Goal: Transaction & Acquisition: Purchase product/service

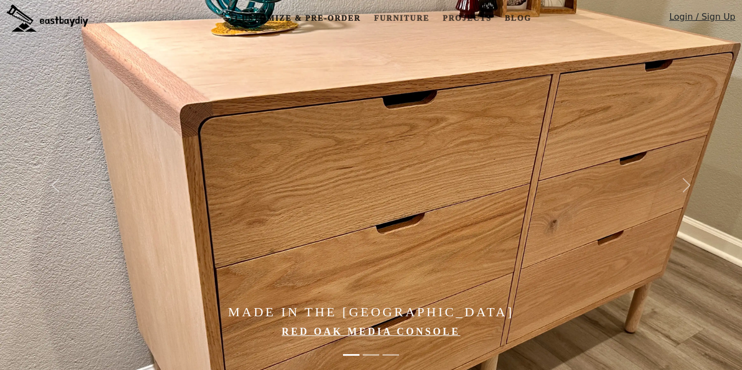
click at [344, 9] on link "Customize & Pre-order" at bounding box center [298, 18] width 134 height 20
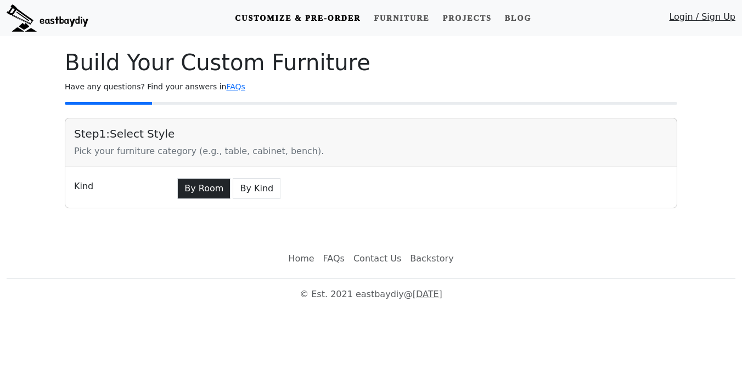
click at [204, 189] on button "By Room" at bounding box center [203, 188] width 53 height 21
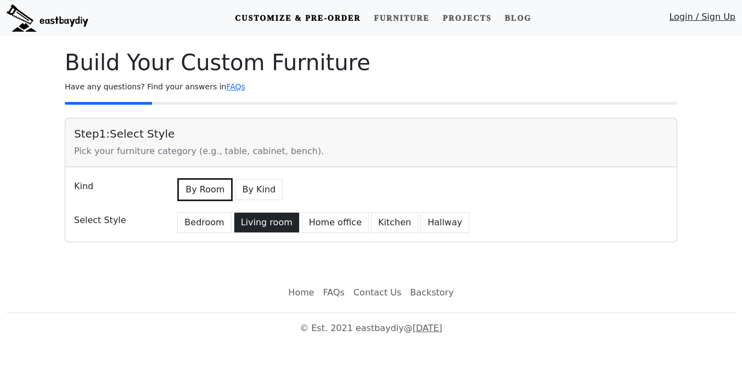
click at [259, 222] on button "Living room" at bounding box center [267, 222] width 66 height 21
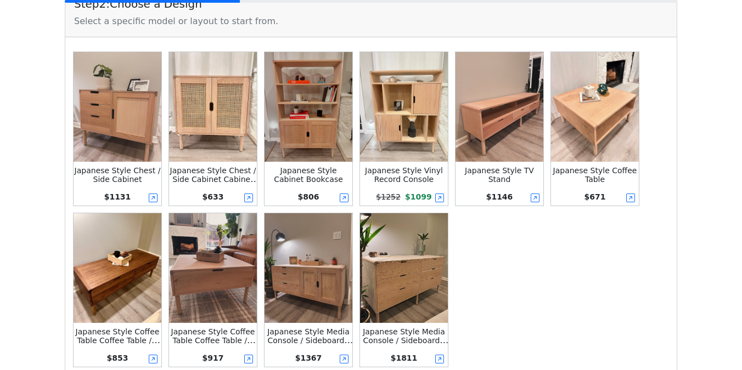
scroll to position [299, 0]
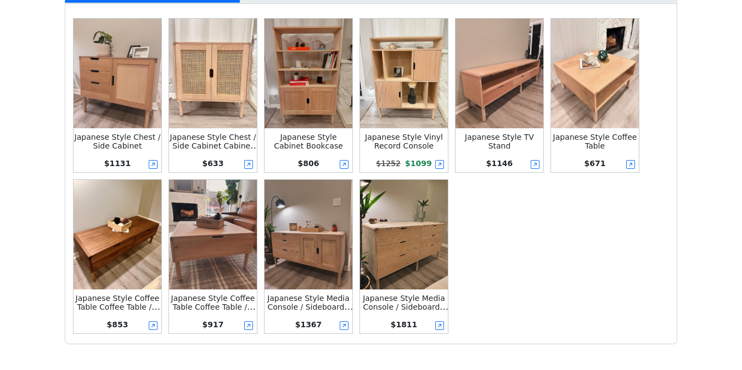
click at [296, 199] on img at bounding box center [309, 235] width 88 height 110
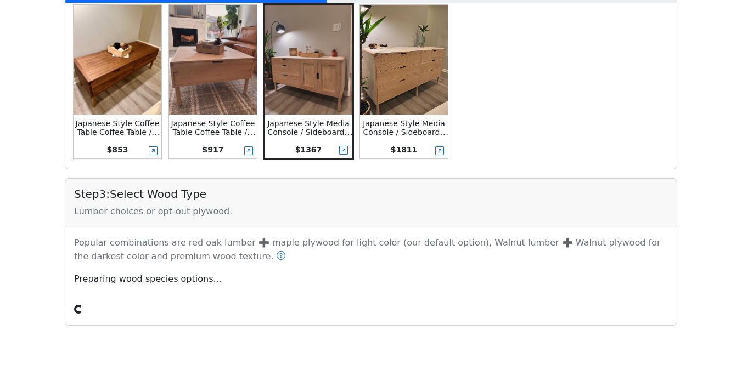
scroll to position [519, 0]
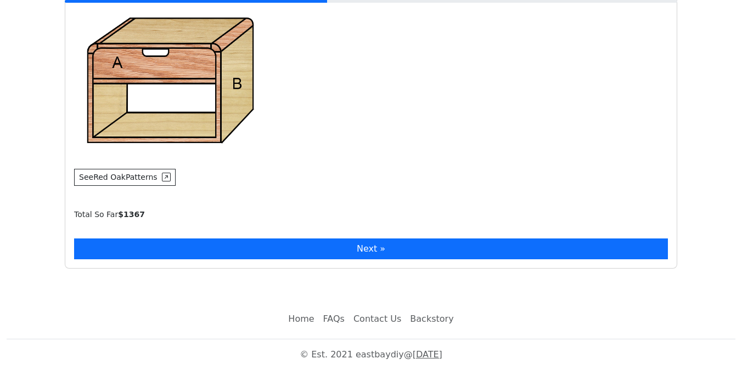
click at [159, 248] on button "Next »" at bounding box center [371, 249] width 594 height 21
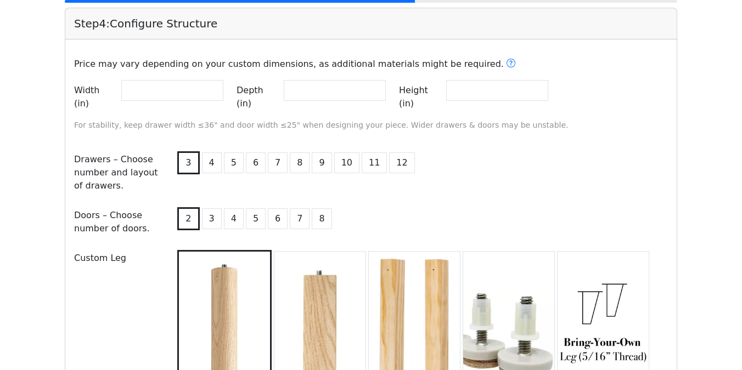
scroll to position [1169, 0]
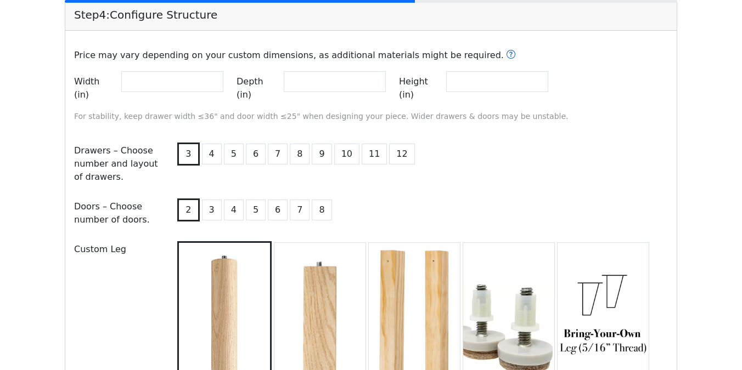
click at [507, 56] on icon at bounding box center [511, 54] width 9 height 9
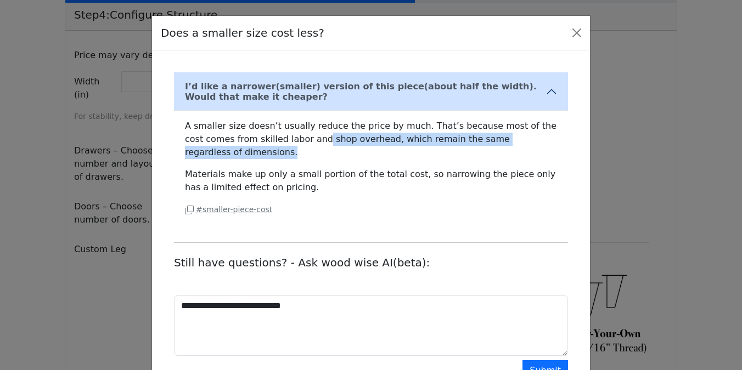
drag, startPoint x: 299, startPoint y: 134, endPoint x: 339, endPoint y: 153, distance: 44.2
click at [339, 153] on p "A smaller size doesn’t usually reduce the price by much. That’s because most of…" at bounding box center [371, 140] width 372 height 40
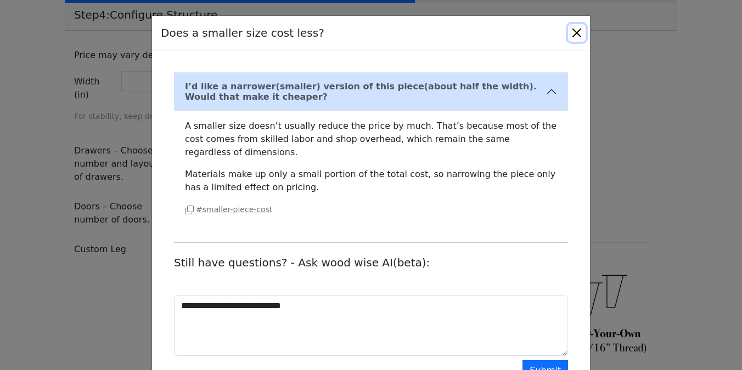
click at [576, 34] on button "Close" at bounding box center [577, 33] width 18 height 18
